Goal: Find contact information: Find contact information

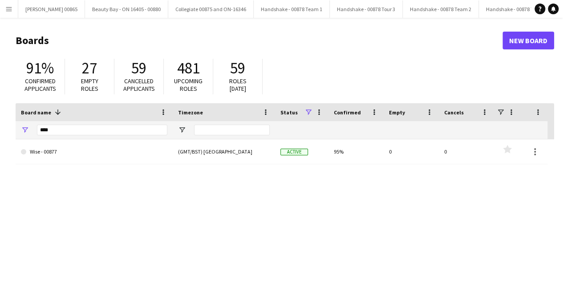
click at [84, 122] on div "****" at bounding box center [102, 130] width 130 height 18
click at [85, 127] on input "****" at bounding box center [102, 130] width 130 height 11
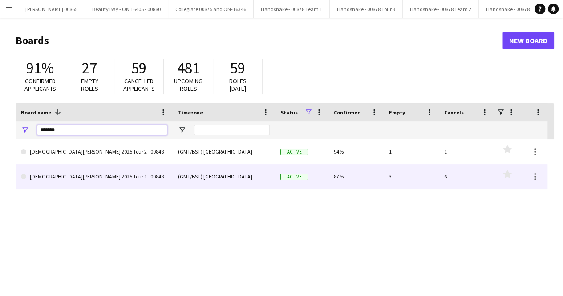
type input "*******"
click at [99, 169] on link "[DEMOGRAPHIC_DATA][PERSON_NAME] 2025 Tour 1 - 00848" at bounding box center [94, 176] width 146 height 25
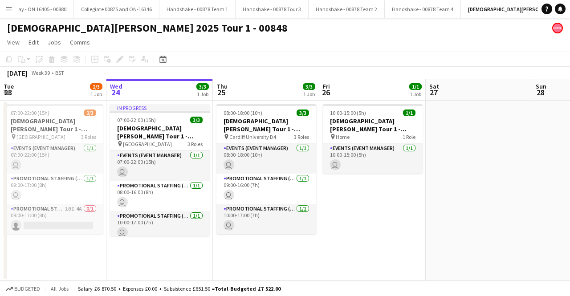
scroll to position [0, 95]
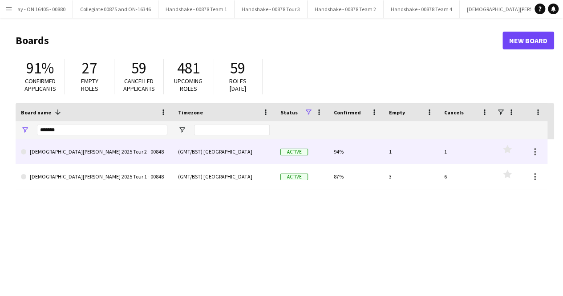
click at [98, 151] on link "[DEMOGRAPHIC_DATA][PERSON_NAME] 2025 Tour 2 - 00848" at bounding box center [94, 151] width 146 height 25
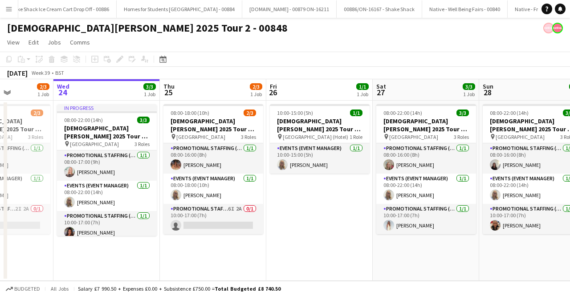
scroll to position [0, 265]
drag, startPoint x: 427, startPoint y: 211, endPoint x: 392, endPoint y: 205, distance: 35.7
click at [392, 205] on app-calendar-viewport "Sun 21 1/1 1 Job Mon 22 3/3 1 Job Tue 23 2/3 1 Job Wed 24 3/3 1 Job Thu 25 2/3 …" at bounding box center [285, 180] width 570 height 202
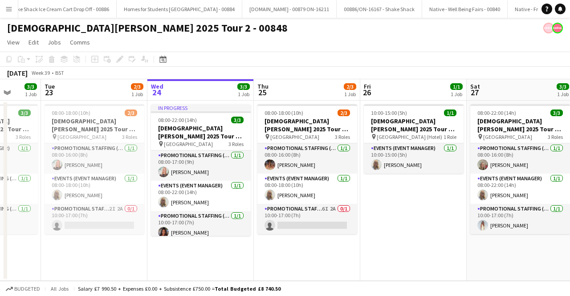
scroll to position [0, 277]
drag, startPoint x: 88, startPoint y: 251, endPoint x: 183, endPoint y: 251, distance: 94.4
click at [183, 251] on app-calendar-viewport "Sat 20 3/3 1 Job Sun 21 1/1 1 Job Mon 22 3/3 1 Job Tue 23 2/3 1 Job Wed 24 3/3 …" at bounding box center [285, 180] width 570 height 202
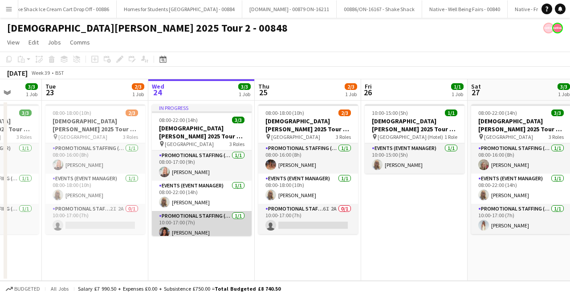
click at [193, 228] on app-card-role "Promotional Staffing (Brand Ambassadors) [DATE] 10:00-17:00 (7h) [PERSON_NAME]" at bounding box center [202, 226] width 100 height 30
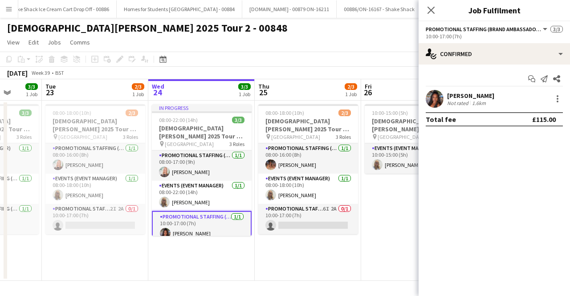
click at [460, 93] on div "[PERSON_NAME]" at bounding box center [470, 96] width 47 height 8
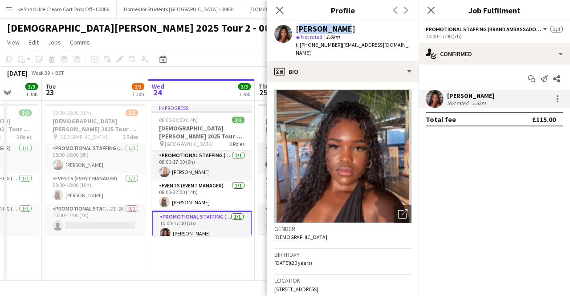
drag, startPoint x: 350, startPoint y: 30, endPoint x: 295, endPoint y: 30, distance: 55.2
click at [295, 30] on div "[PERSON_NAME] star Not rated 1.6km t. [PHONE_NUMBER] | [EMAIL_ADDRESS][DOMAIN_N…" at bounding box center [342, 41] width 151 height 40
drag, startPoint x: 396, startPoint y: 49, endPoint x: 339, endPoint y: 47, distance: 57.5
click at [339, 47] on div "[PERSON_NAME] star Not rated 1.6km t. [PHONE_NUMBER] | [EMAIL_ADDRESS][DOMAIN_N…" at bounding box center [342, 41] width 151 height 40
copy span "[EMAIL_ADDRESS][DOMAIN_NAME]"
